Goal: Task Accomplishment & Management: Manage account settings

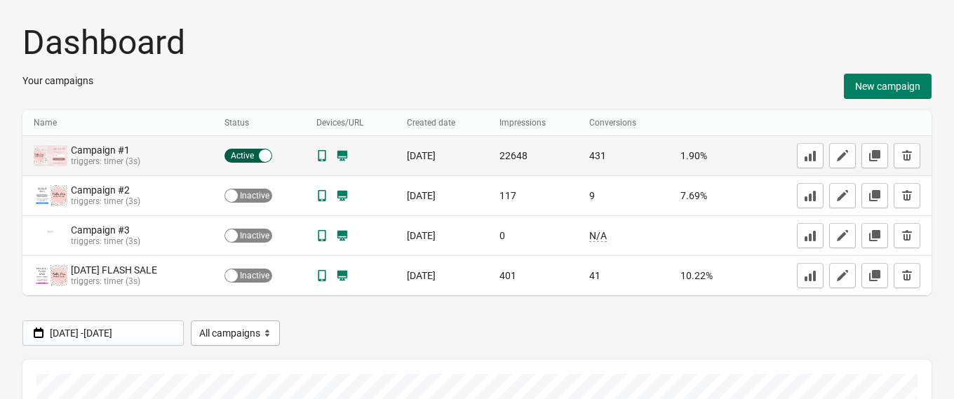
click at [238, 154] on div "Active Inactive" at bounding box center [249, 156] width 48 height 14
checkbox input "false"
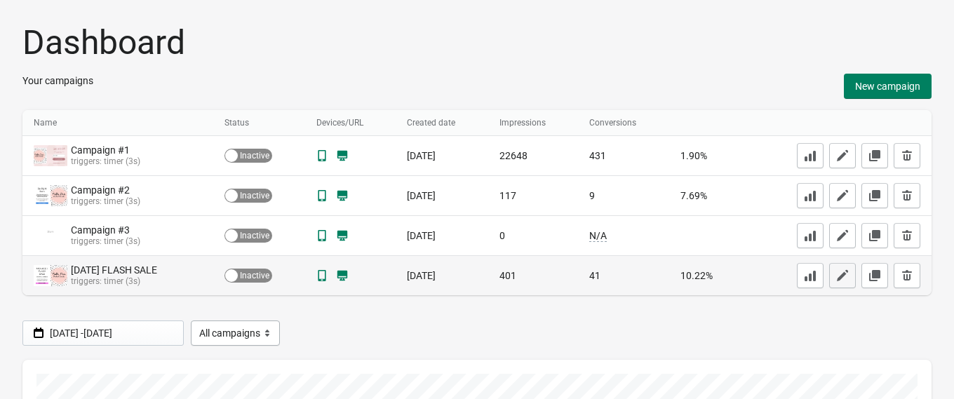
click at [832, 278] on button "button" at bounding box center [842, 275] width 27 height 25
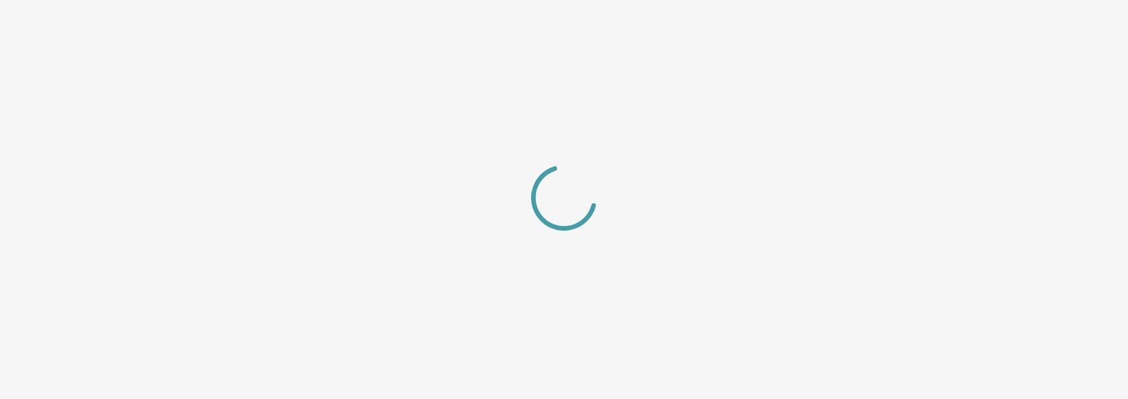
select select "center"
select select "dark"
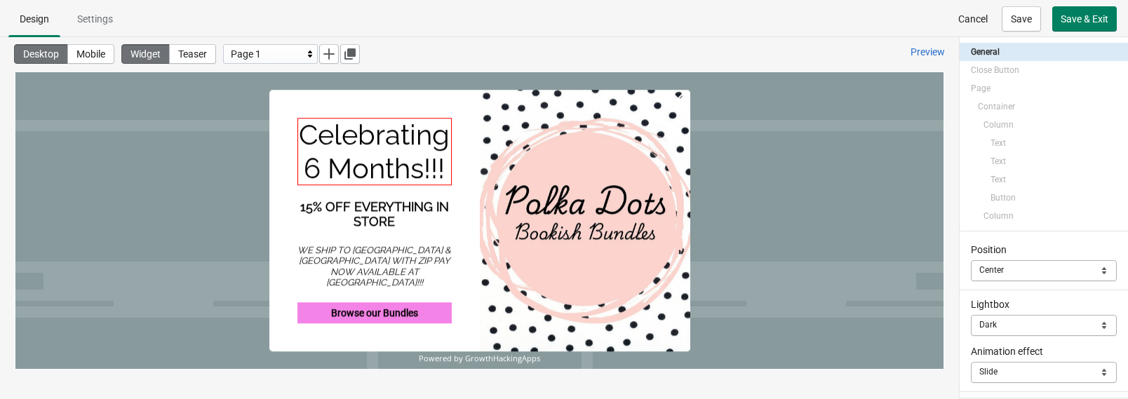
click at [397, 160] on div "Celebrating 6 Months!!!" at bounding box center [375, 151] width 154 height 67
select select "both"
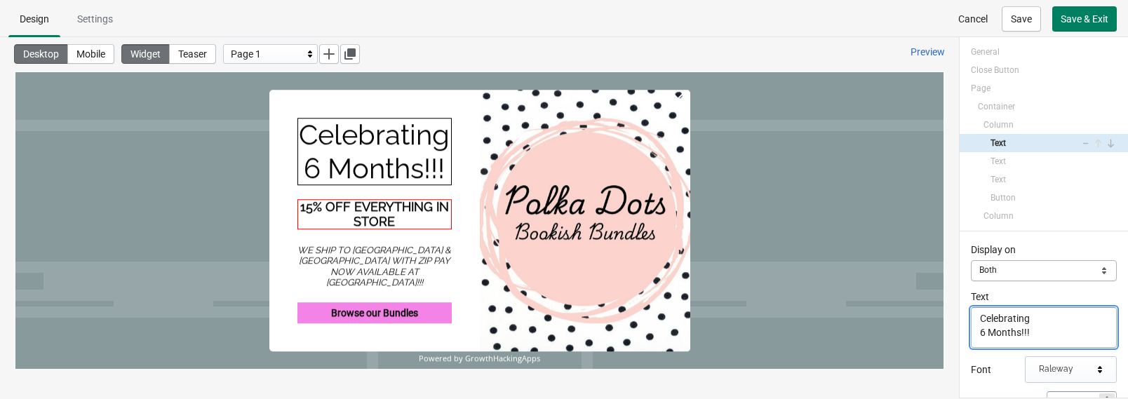
click at [387, 225] on div "15% OFF EVERYTHING IN STORE" at bounding box center [375, 214] width 154 height 30
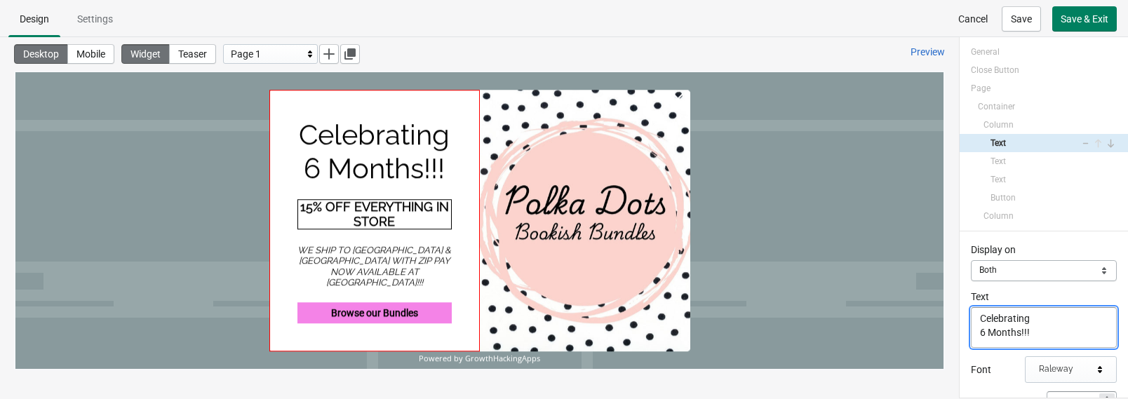
select select "both"
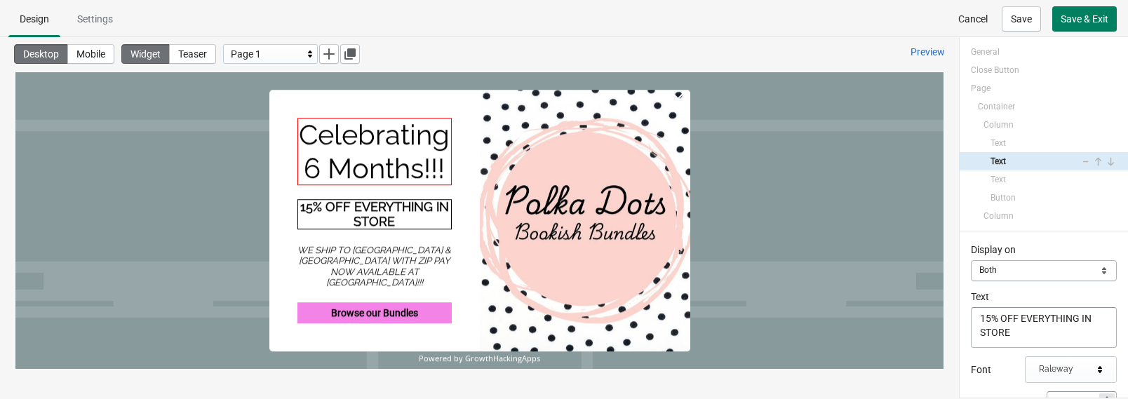
click at [449, 175] on div "Celebrating 6 Months!!!" at bounding box center [375, 151] width 154 height 67
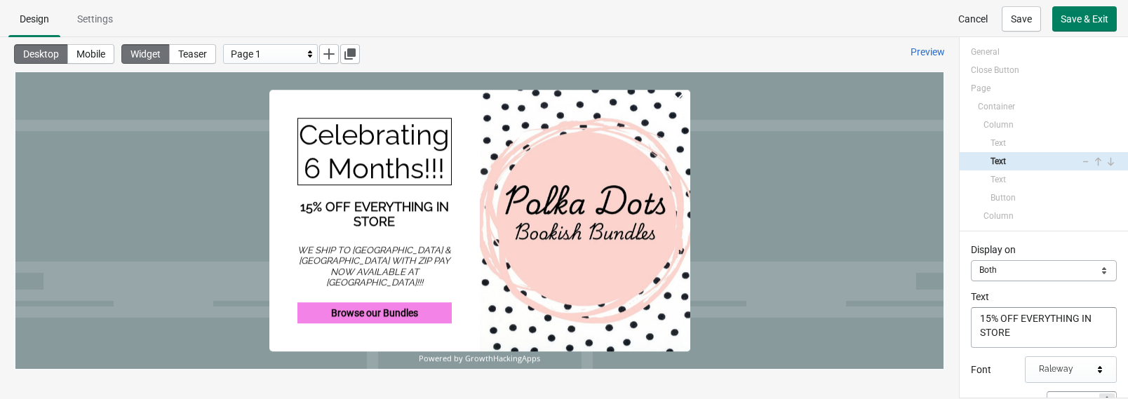
select select "both"
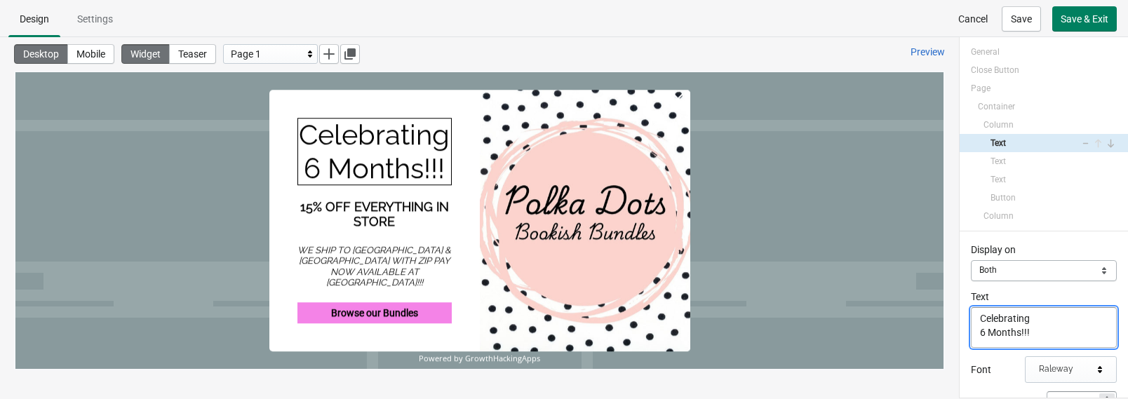
drag, startPoint x: 1081, startPoint y: 417, endPoint x: 894, endPoint y: 295, distance: 223.0
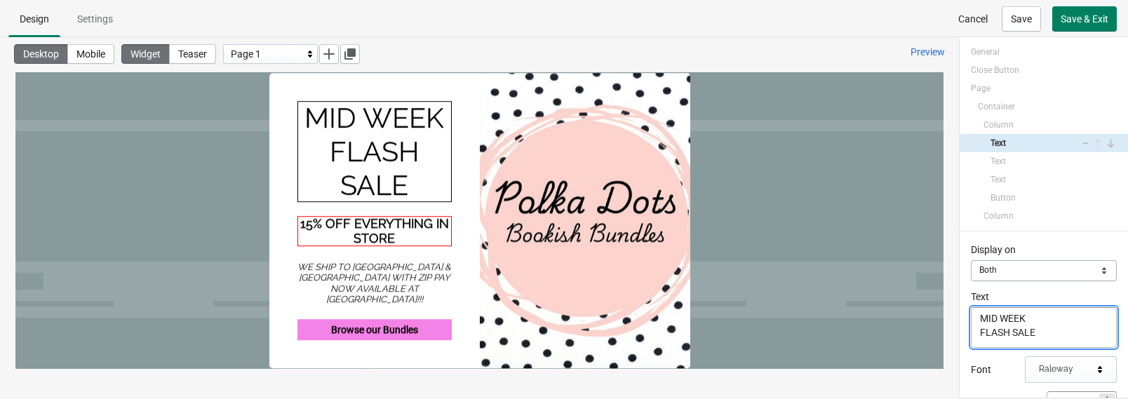
type textarea "MID WEEK FLASH SALE"
click at [363, 246] on div "15% OFF EVERYTHING IN STORE" at bounding box center [375, 231] width 154 height 30
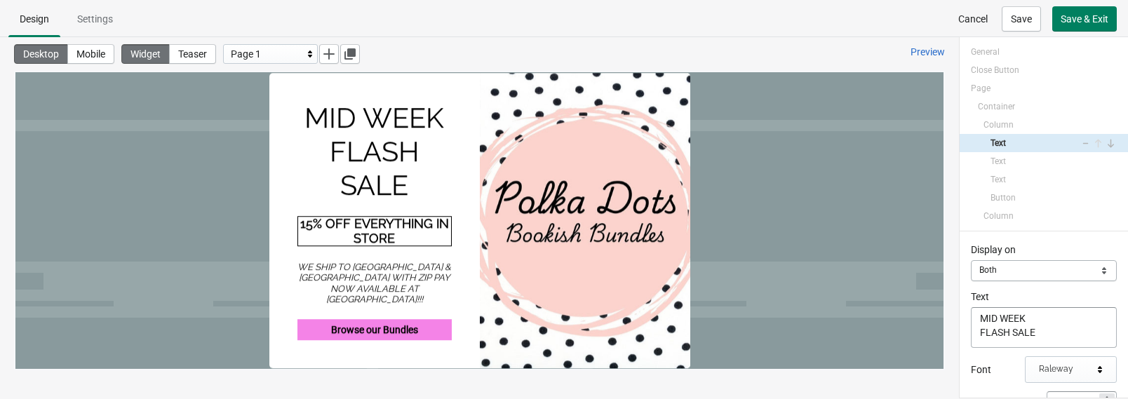
select select "both"
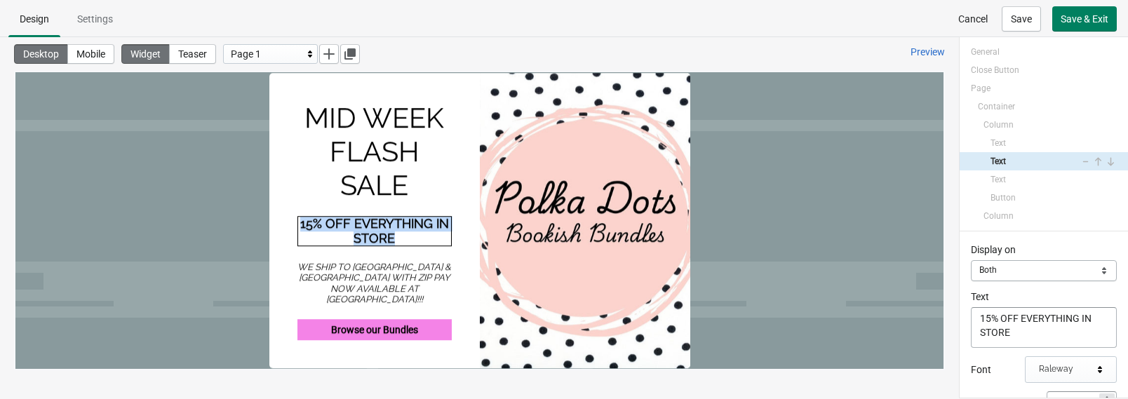
drag, startPoint x: 411, startPoint y: 241, endPoint x: 320, endPoint y: 232, distance: 91.7
click at [299, 232] on div "15% OFF EVERYTHING IN STORE" at bounding box center [375, 231] width 154 height 30
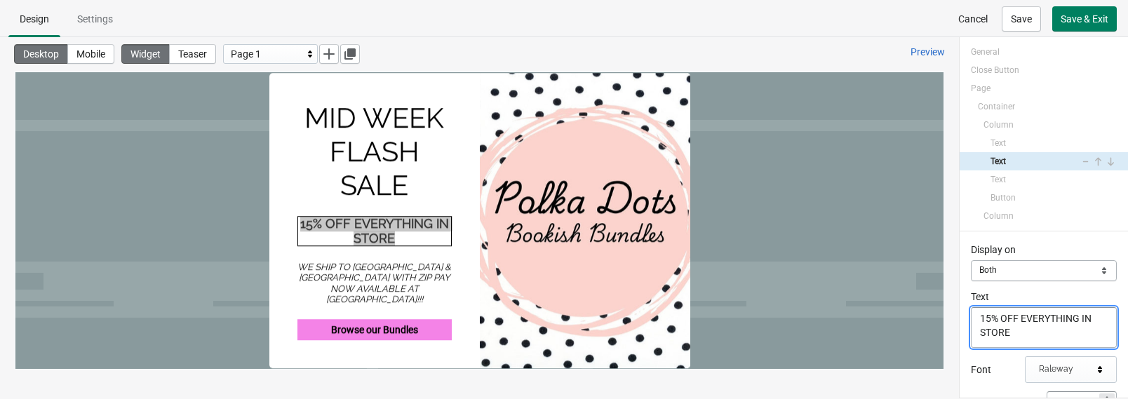
click at [970, 330] on textarea "15% OFF EVERYTHING IN STORE" at bounding box center [1044, 327] width 146 height 41
drag, startPoint x: 1039, startPoint y: 416, endPoint x: 886, endPoint y: 248, distance: 228.0
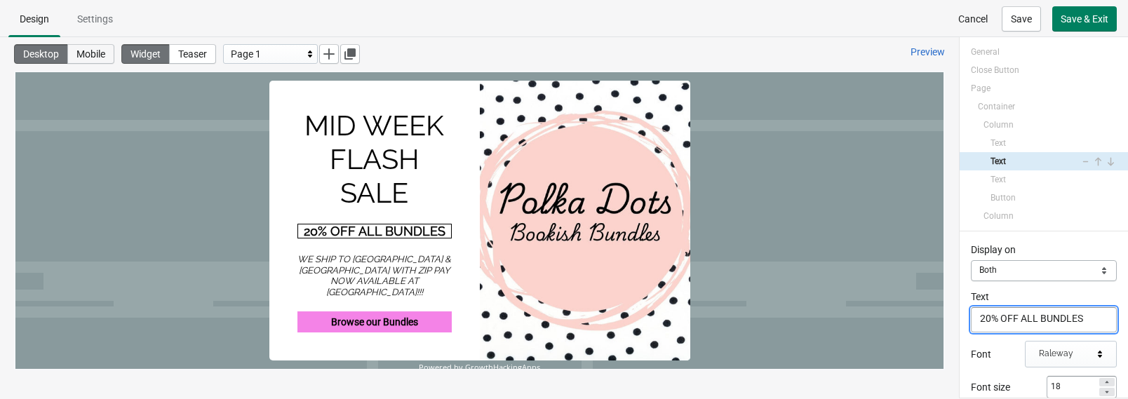
type textarea "20% OFF ALL BUNDLES"
click at [105, 58] on span "Mobile" at bounding box center [90, 53] width 29 height 11
type input "12"
type input "10"
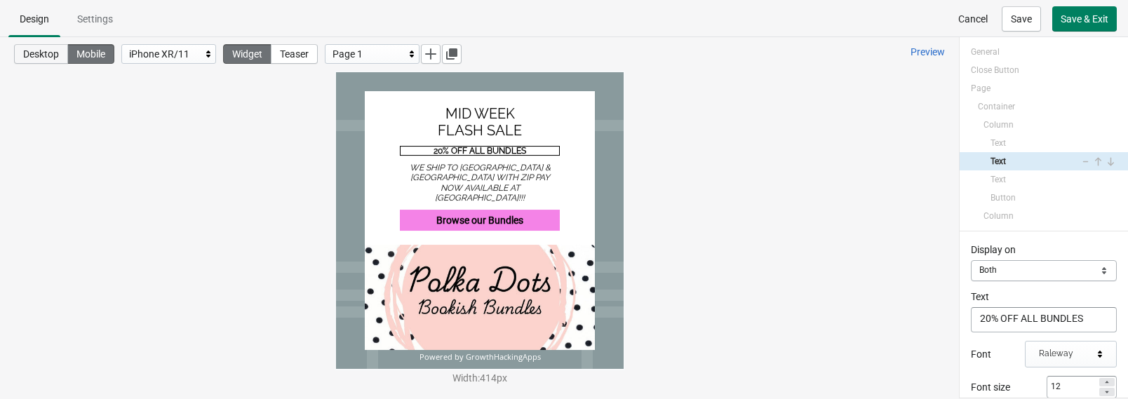
click at [40, 62] on button "Desktop" at bounding box center [41, 54] width 54 height 20
type input "18"
type input "22"
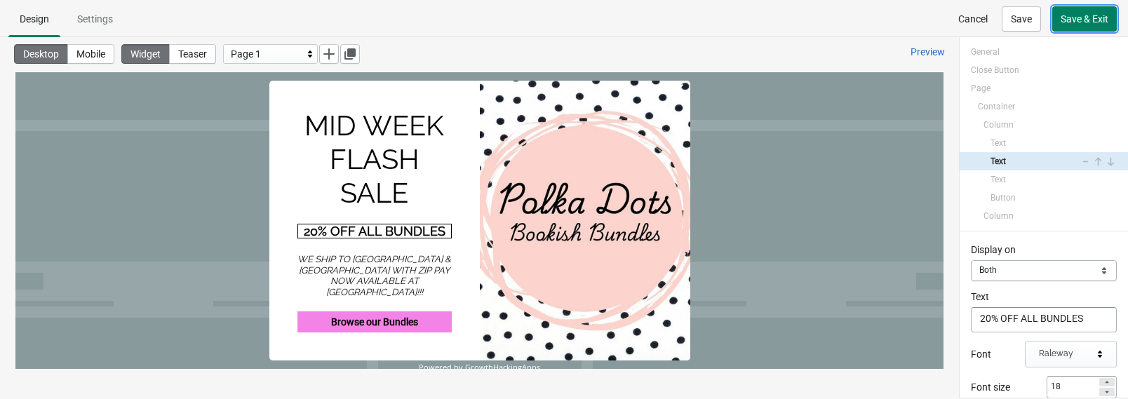
drag, startPoint x: 1077, startPoint y: 20, endPoint x: 1046, endPoint y: 36, distance: 35.5
click at [970, 20] on span "Save & Exit" at bounding box center [1085, 18] width 48 height 11
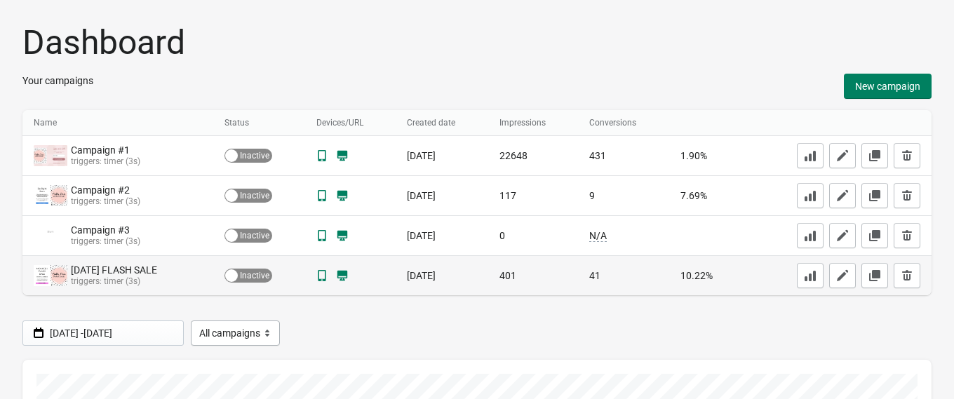
click at [111, 270] on div "[DATE] FLASH SALE" at bounding box center [113, 271] width 84 height 12
click at [839, 287] on button "button" at bounding box center [842, 275] width 27 height 25
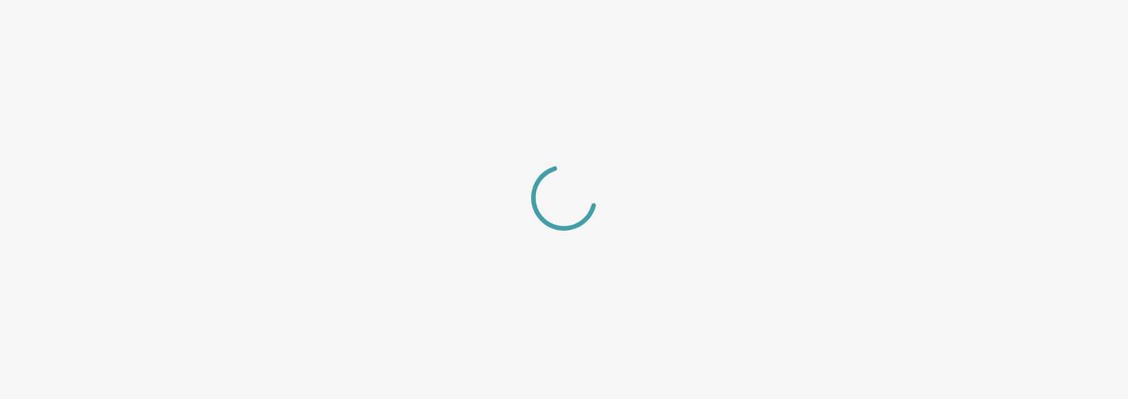
select select "center"
select select "dark"
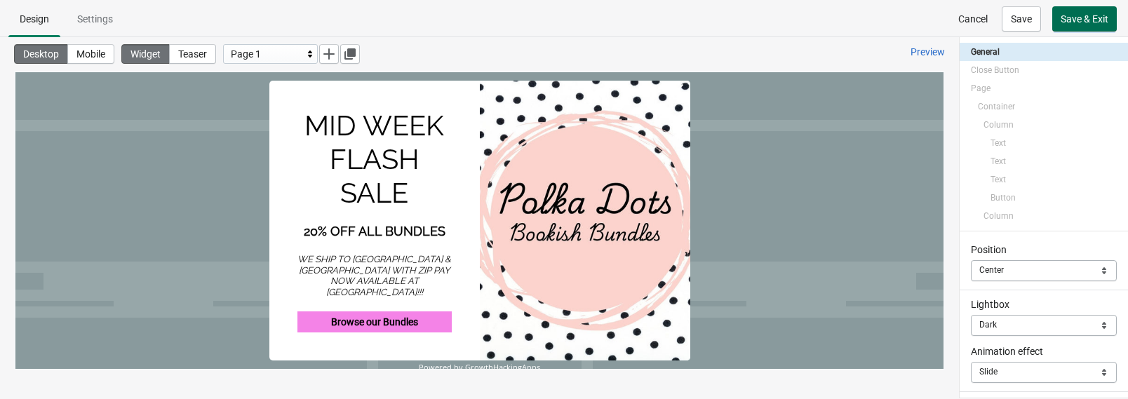
click at [970, 25] on span "Save & Exit" at bounding box center [1085, 18] width 48 height 11
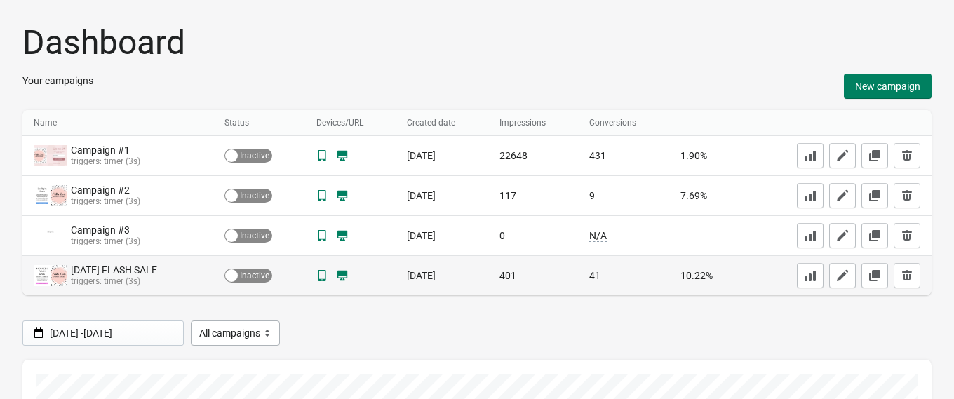
click at [245, 281] on div "Active Inactive" at bounding box center [249, 276] width 48 height 14
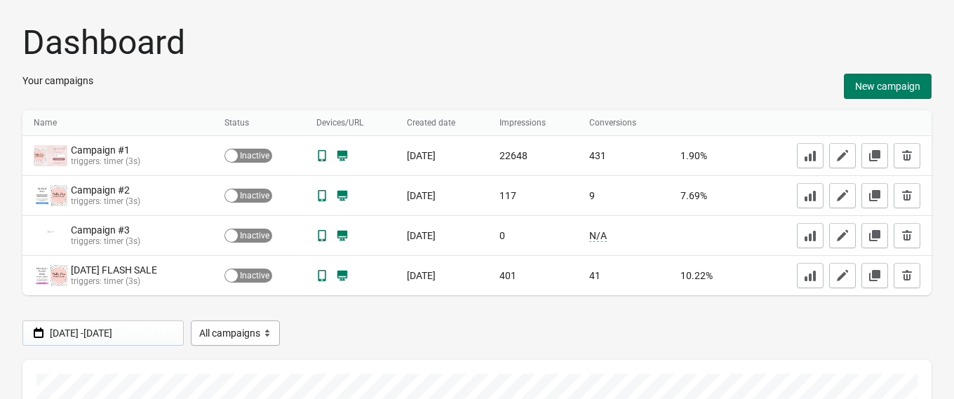
checkbox input "true"
drag, startPoint x: 174, startPoint y: 79, endPoint x: 448, endPoint y: 299, distance: 350.9
click at [175, 79] on div "Your campaigns New campaign" at bounding box center [476, 86] width 909 height 25
